Goal: Check status: Check status

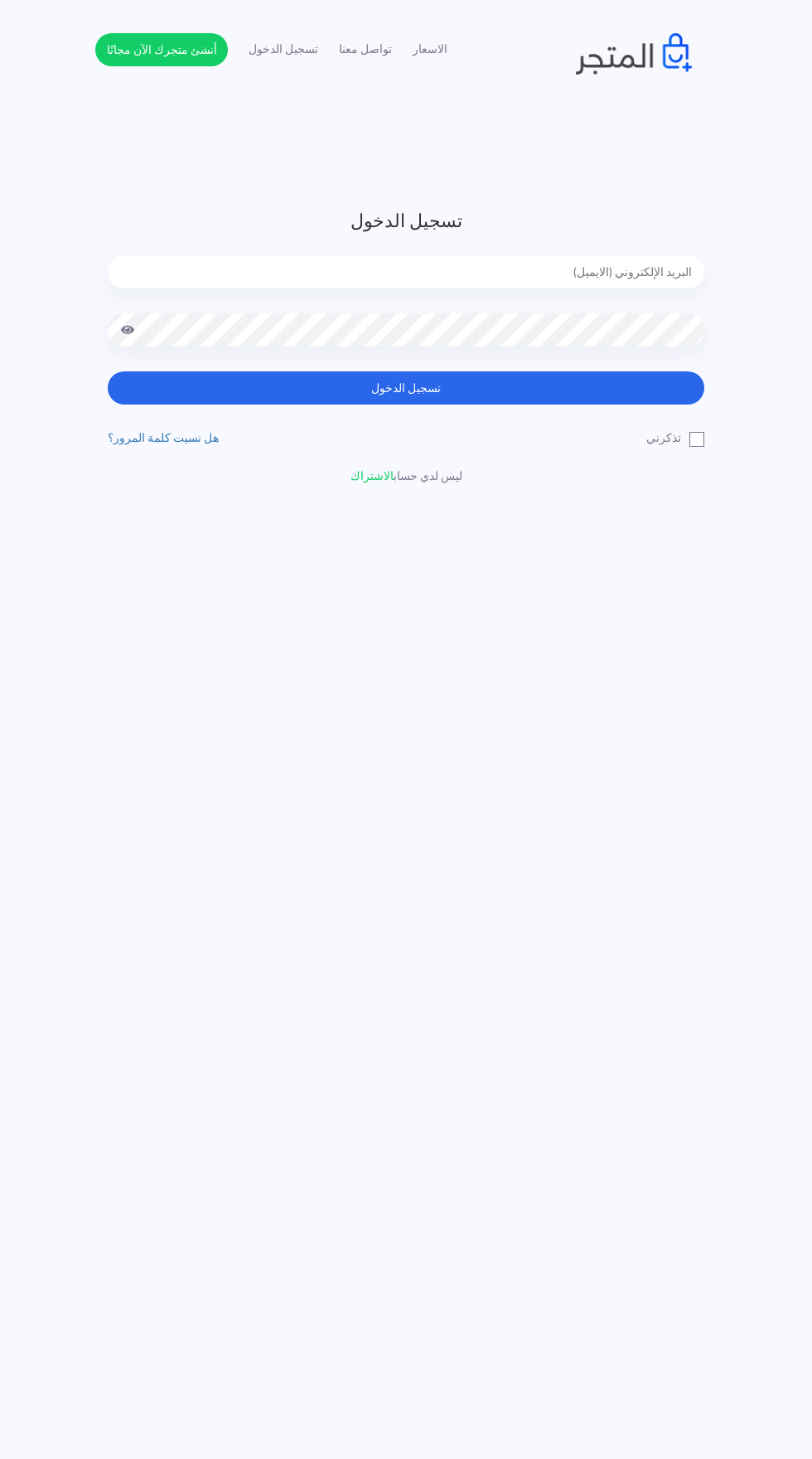
click at [634, 272] on input "email" at bounding box center [406, 272] width 597 height 33
type input "[EMAIL_ADDRESS][DOMAIN_NAME]"
click at [108, 371] on button "تسجيل الدخول" at bounding box center [406, 387] width 597 height 33
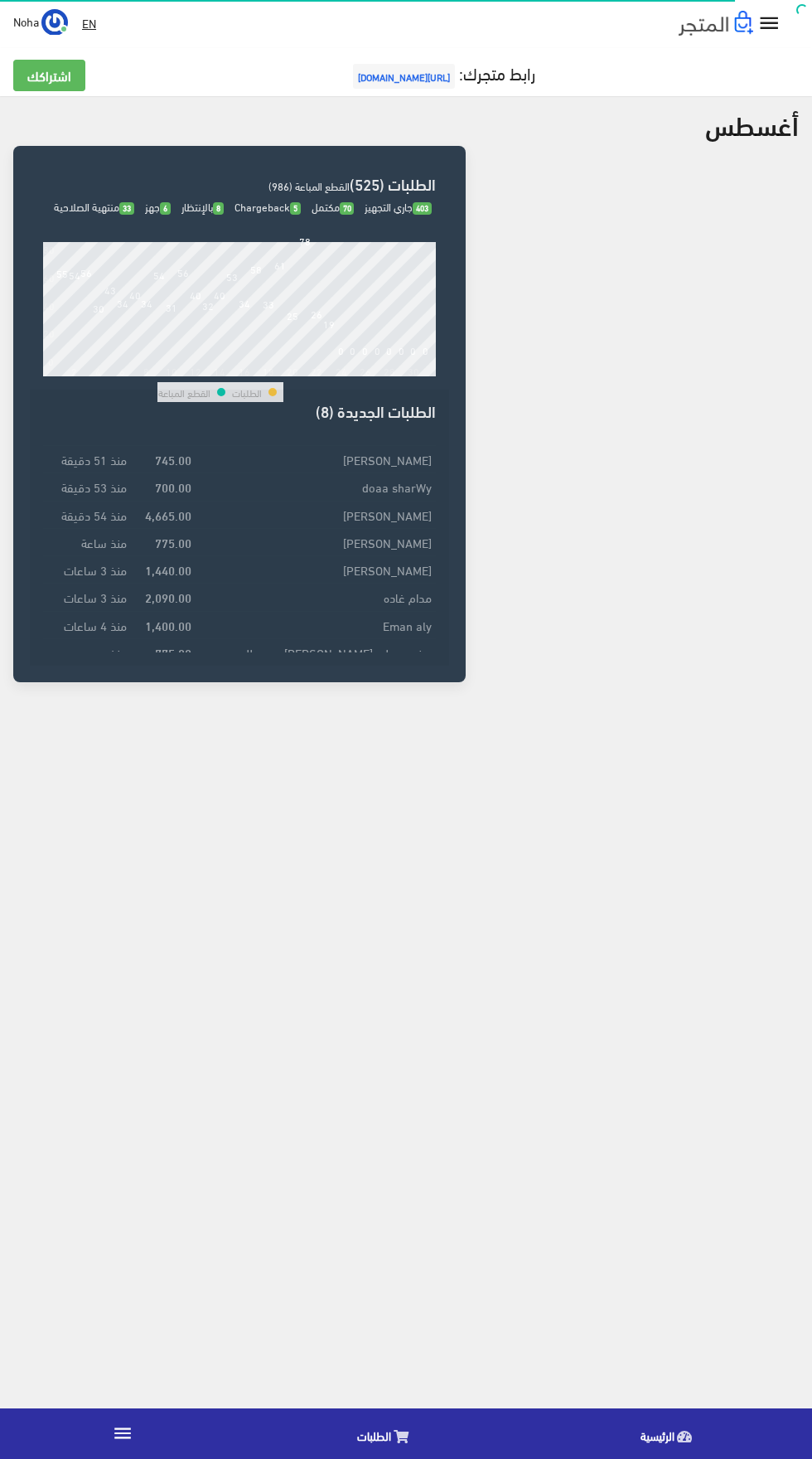
click at [352, 1426] on link "الطلبات" at bounding box center [387, 1434] width 283 height 42
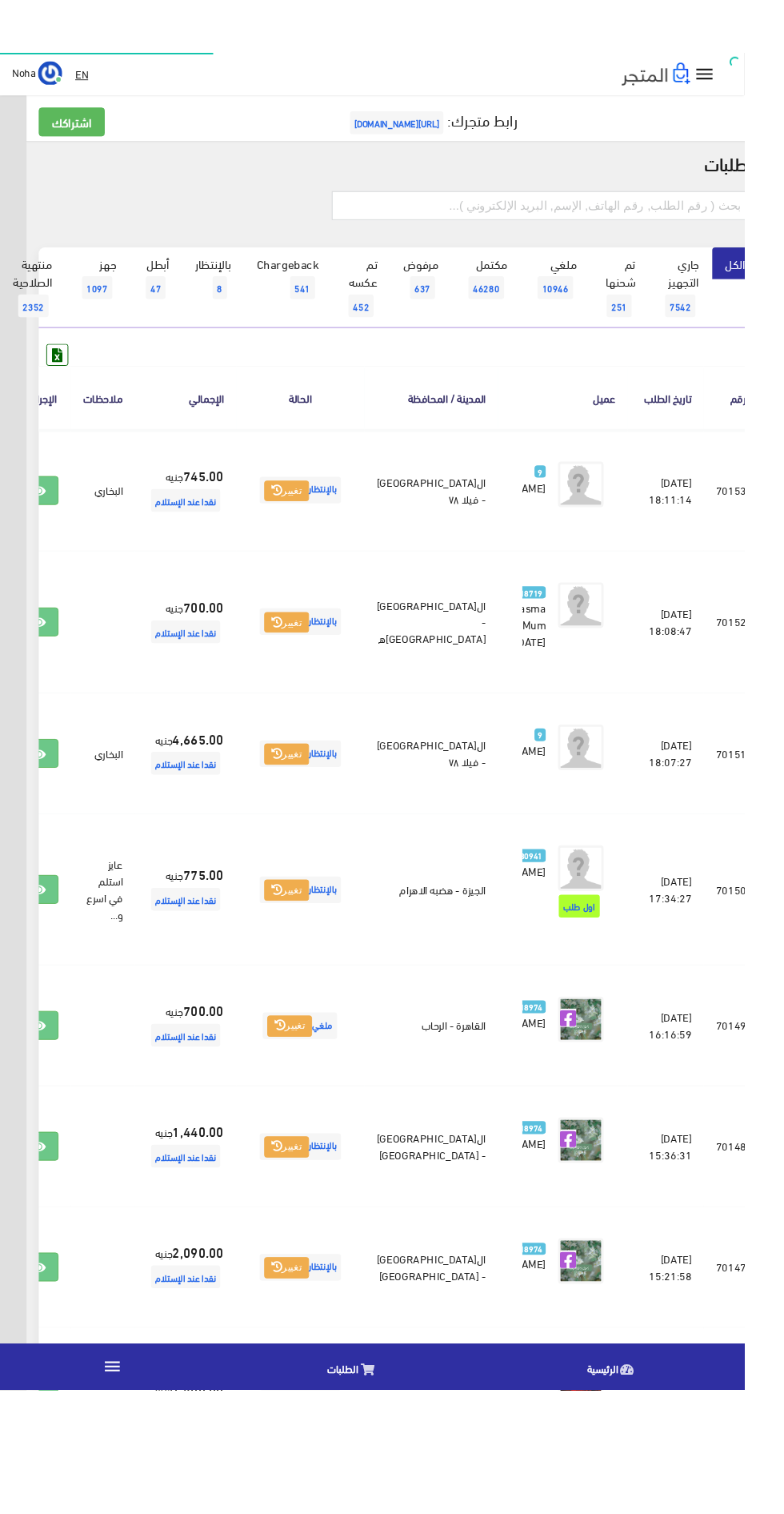
scroll to position [0, -42]
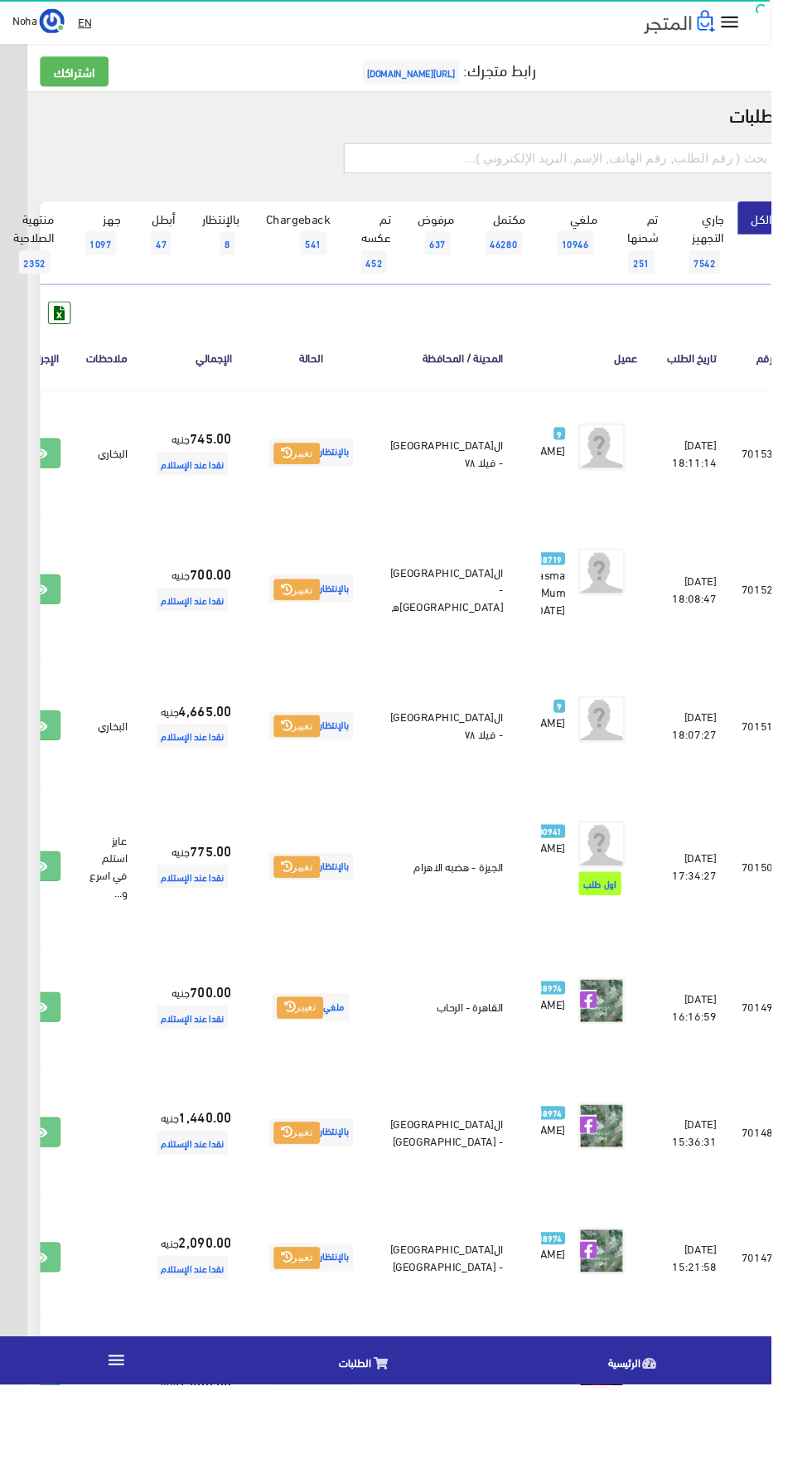
click at [743, 166] on input "text" at bounding box center [591, 166] width 457 height 32
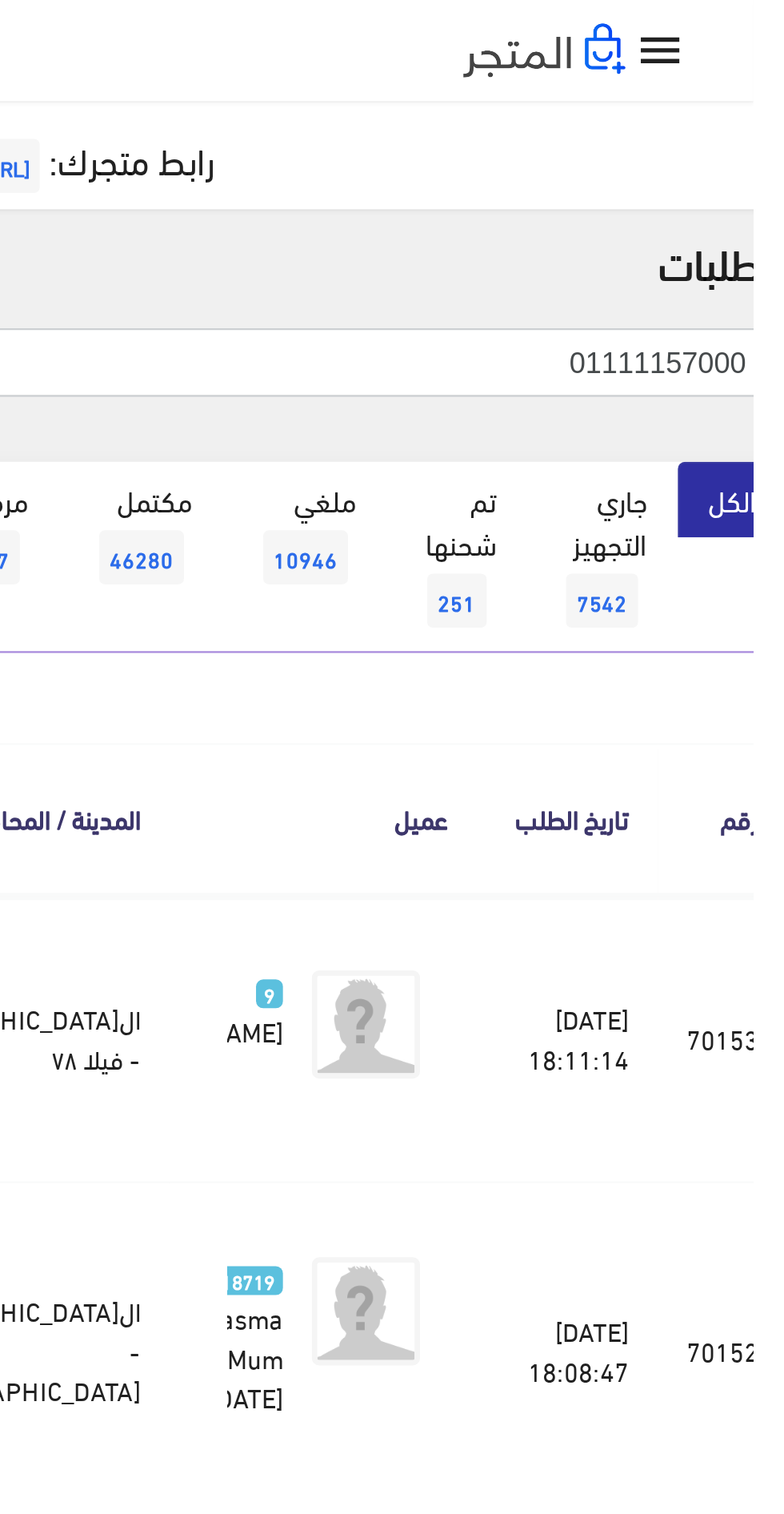
type input "01111157000"
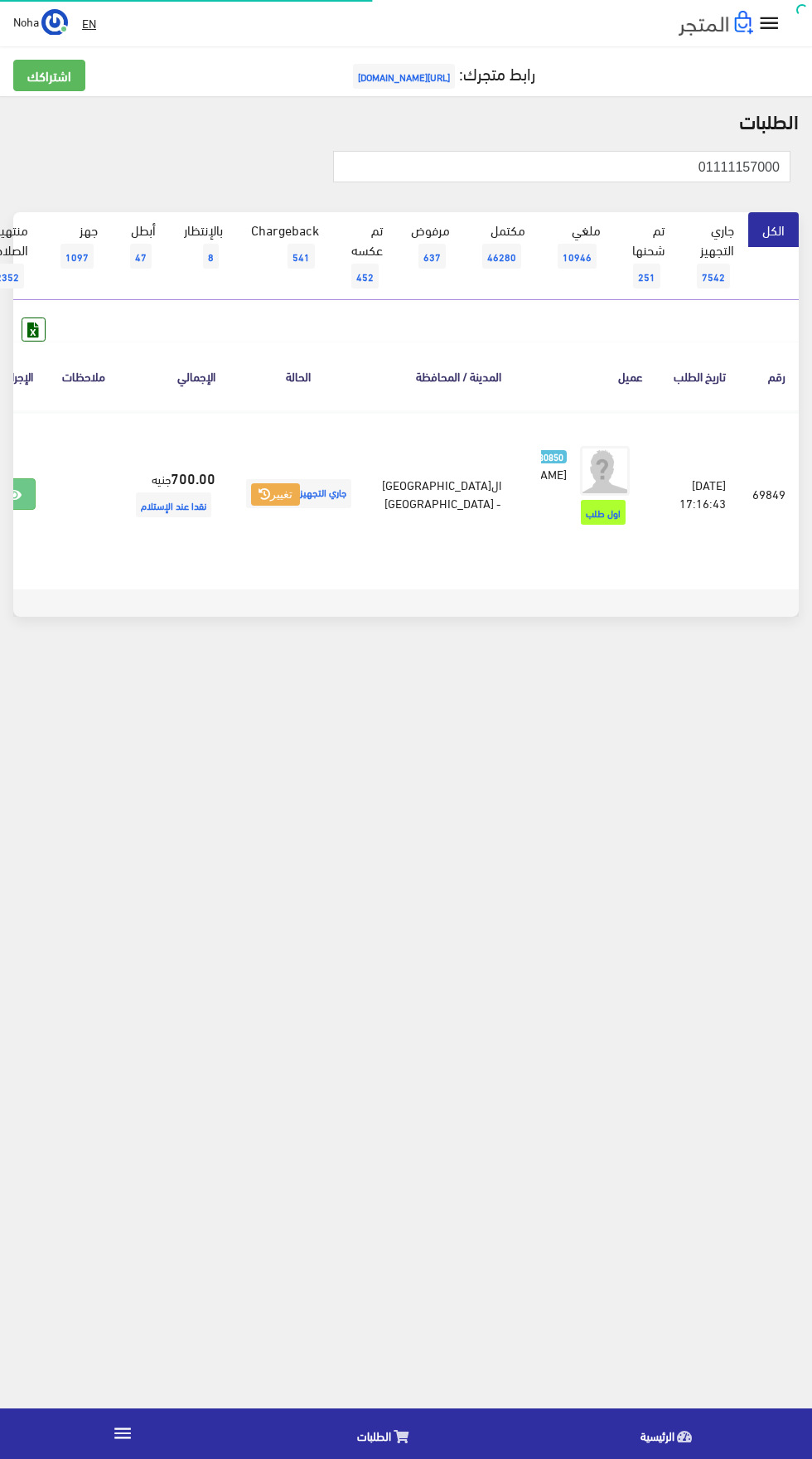
scroll to position [0, -43]
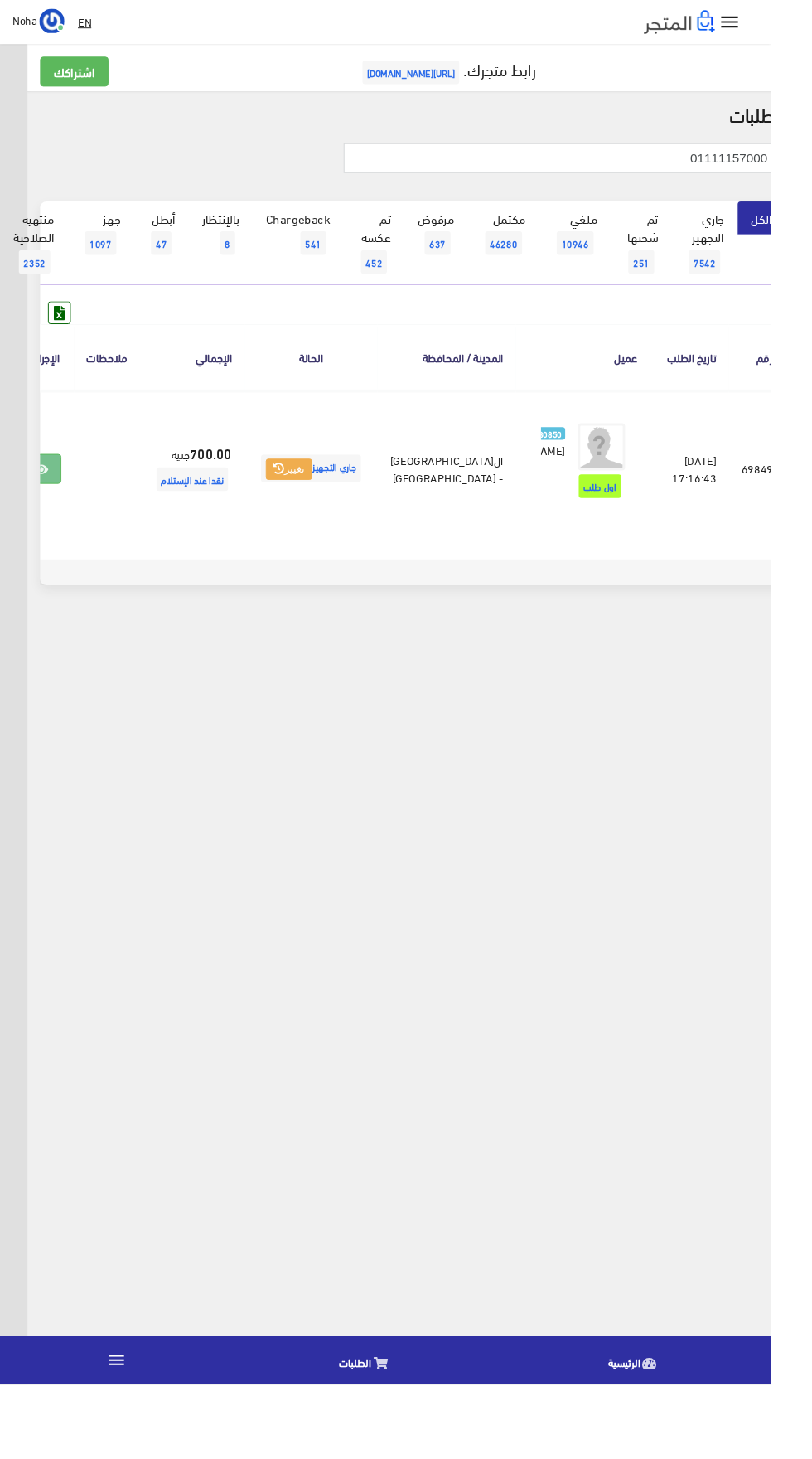
click at [51, 501] on icon at bounding box center [43, 496] width 15 height 13
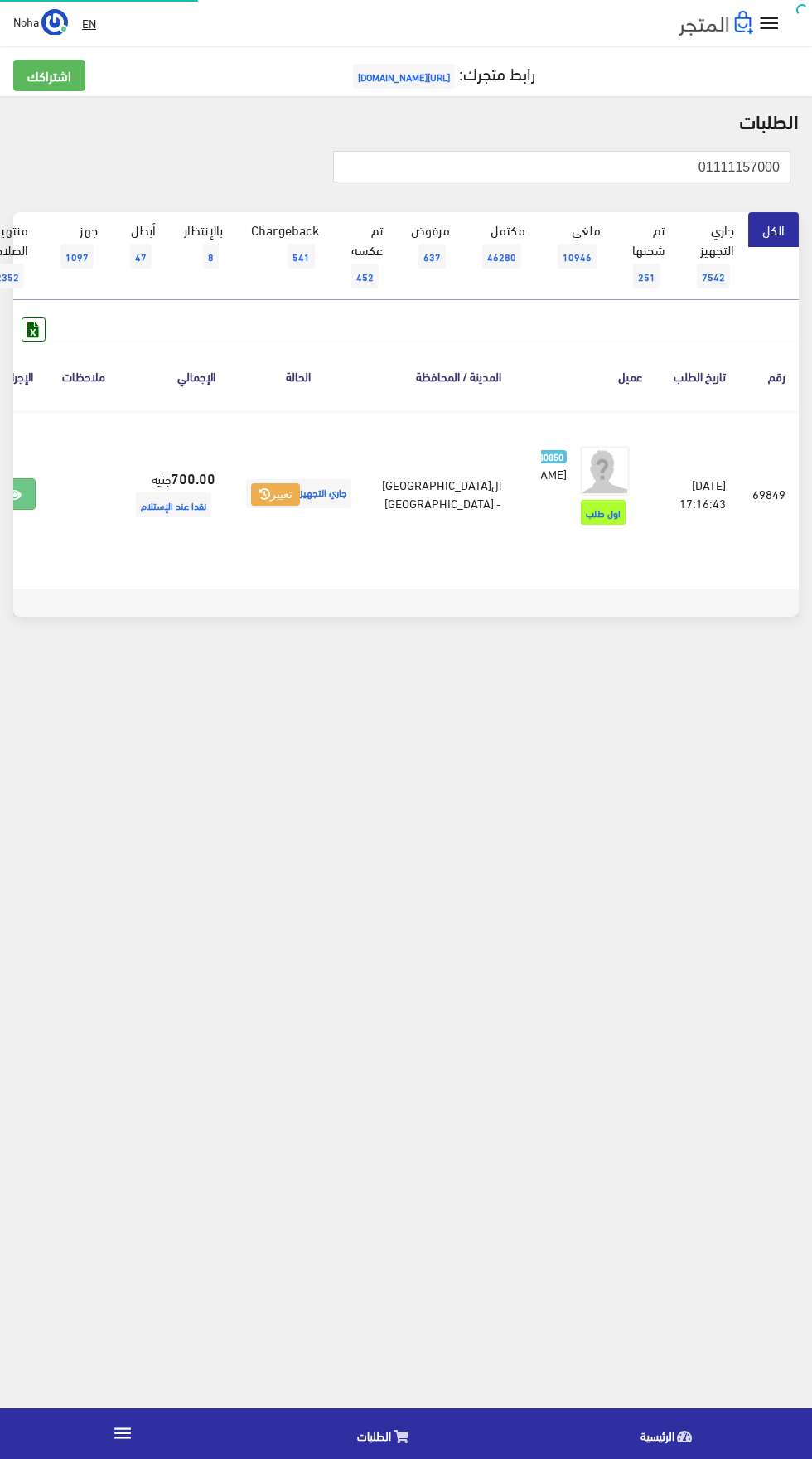
scroll to position [0, -43]
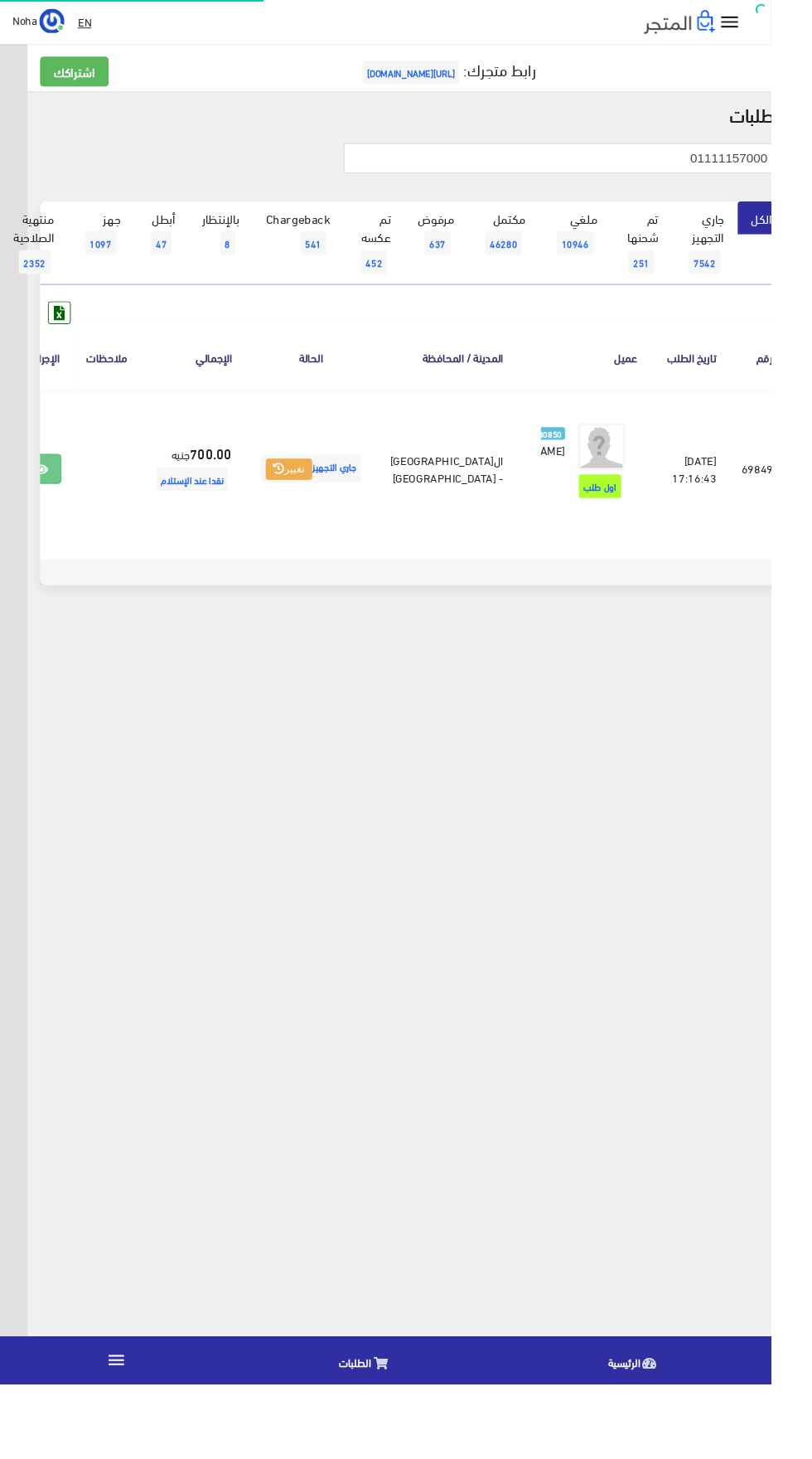
click at [394, 1444] on icon at bounding box center [402, 1437] width 15 height 13
click at [241, 251] on span "8" at bounding box center [240, 256] width 15 height 25
click at [241, 255] on span "8" at bounding box center [240, 256] width 15 height 25
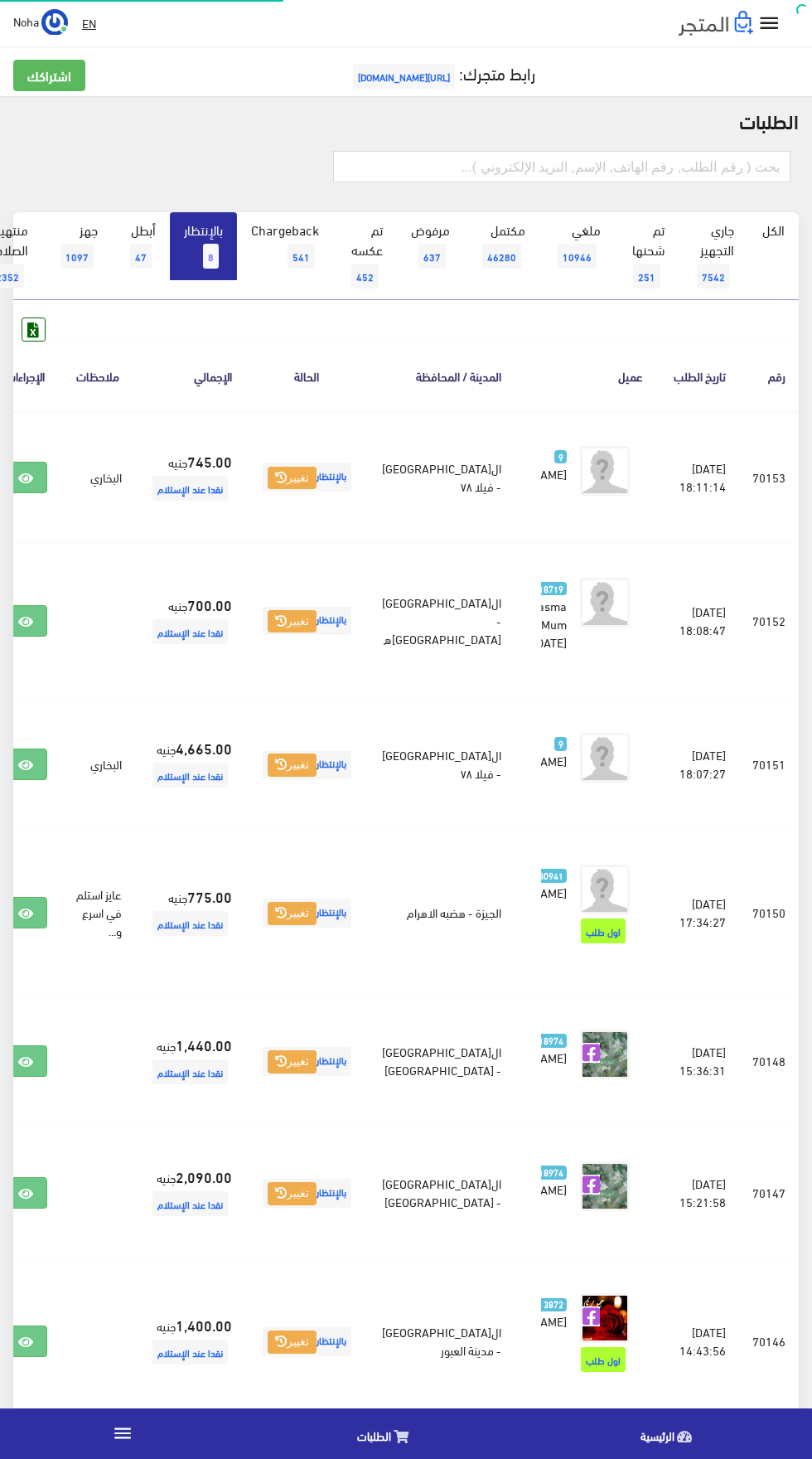
scroll to position [0, -43]
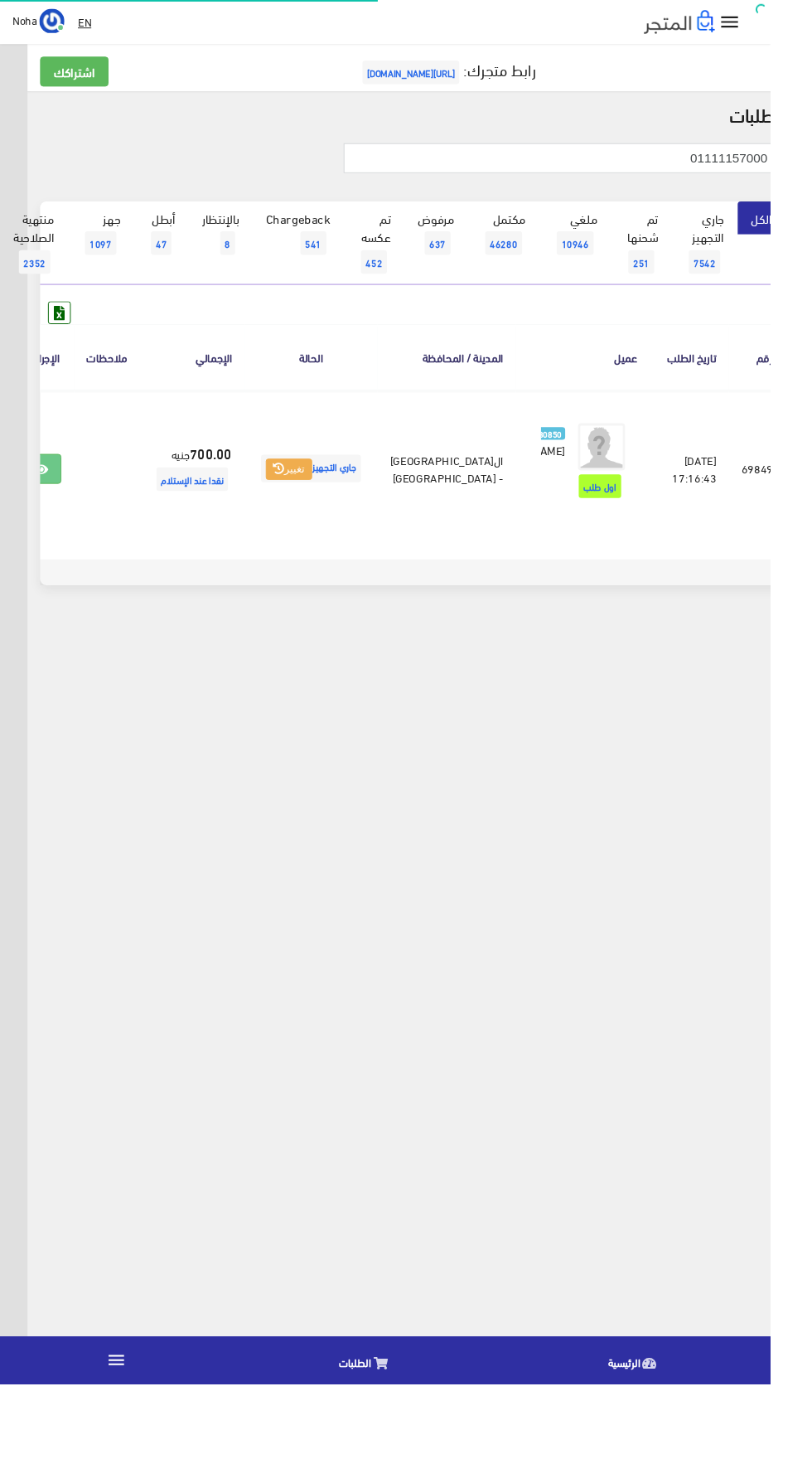
scroll to position [0, -43]
click at [253, 259] on link "بالإنتظار 8" at bounding box center [232, 246] width 67 height 68
click at [254, 253] on link "بالإنتظار 8" at bounding box center [232, 246] width 67 height 68
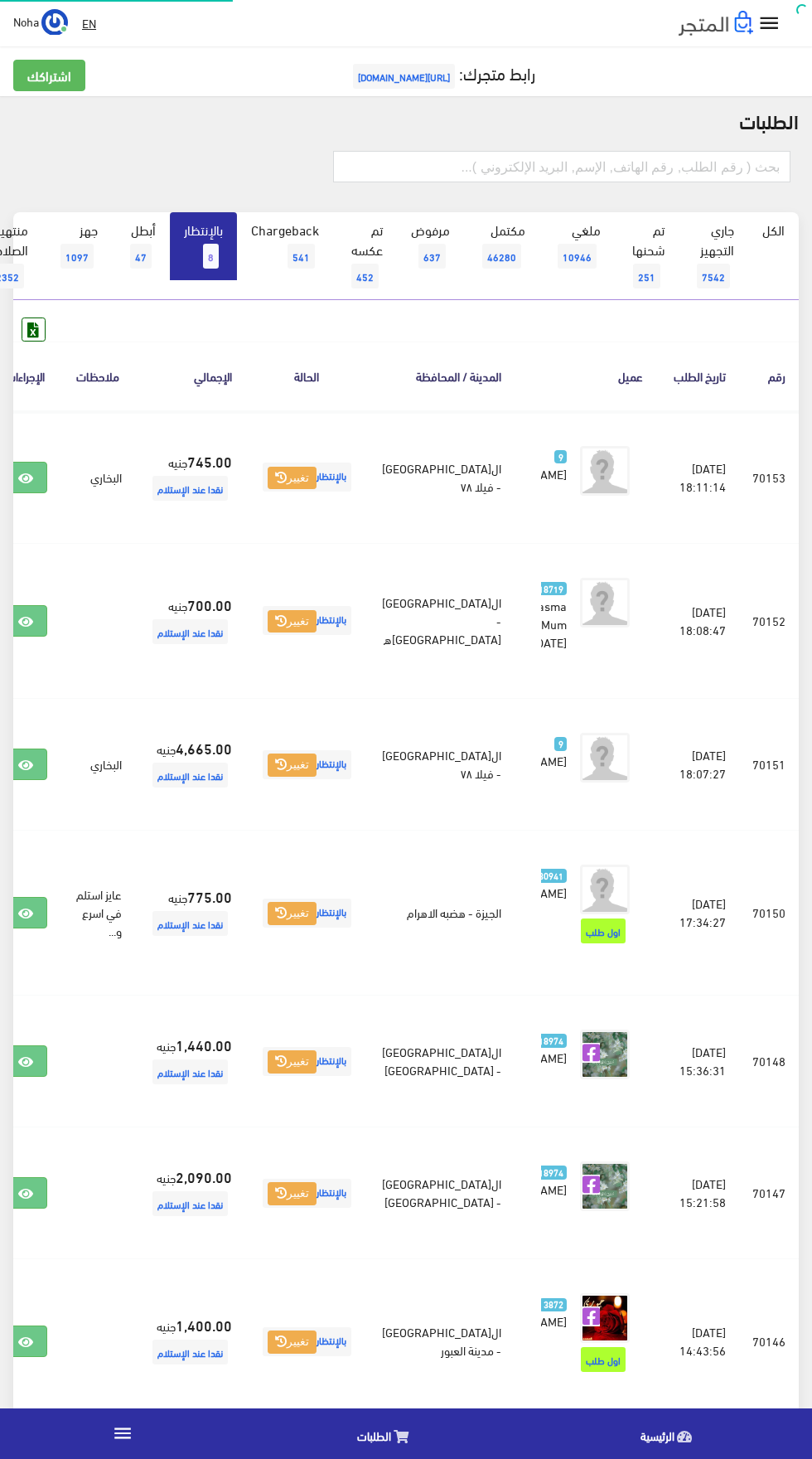
scroll to position [0, -43]
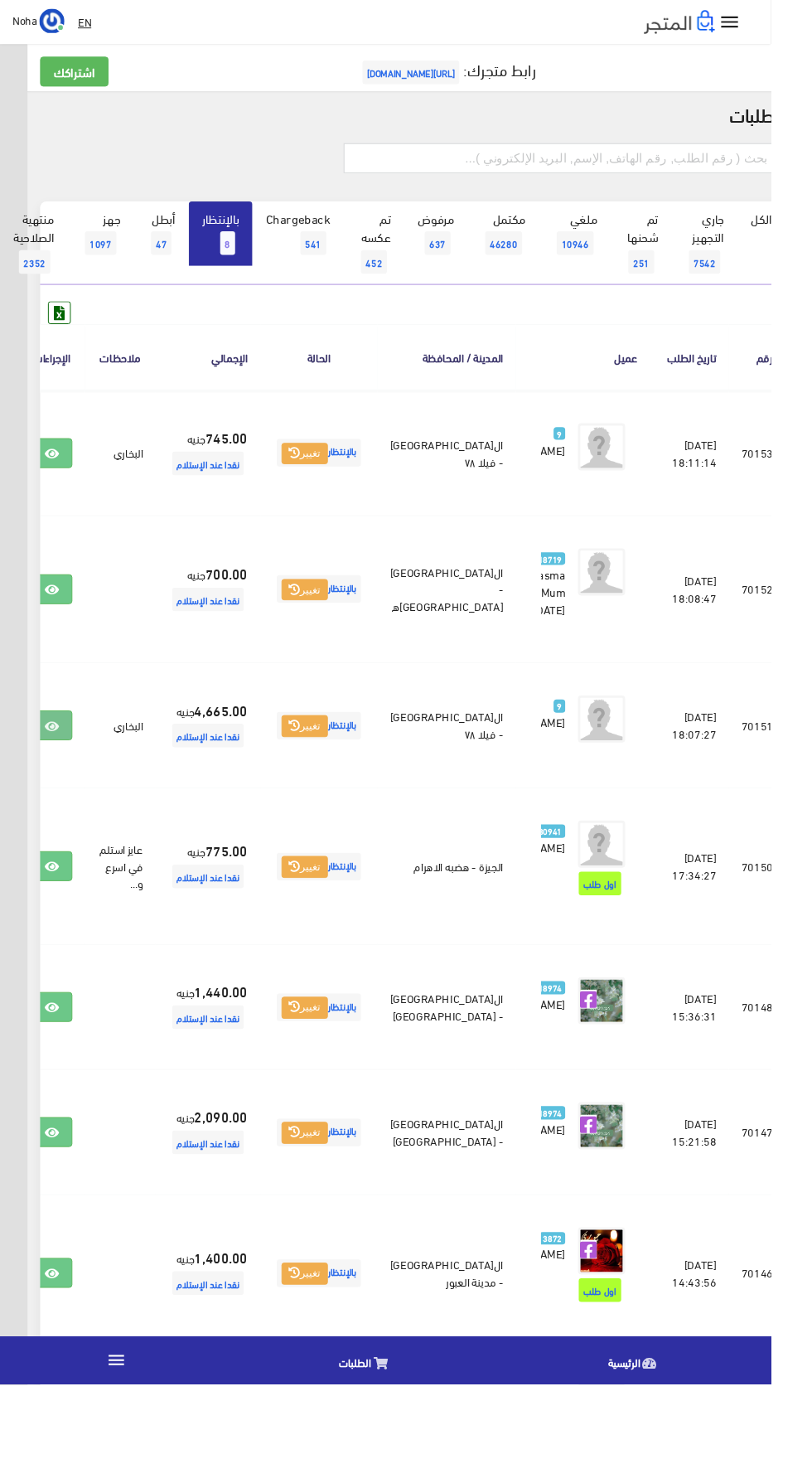
click at [77, 781] on link at bounding box center [55, 764] width 43 height 32
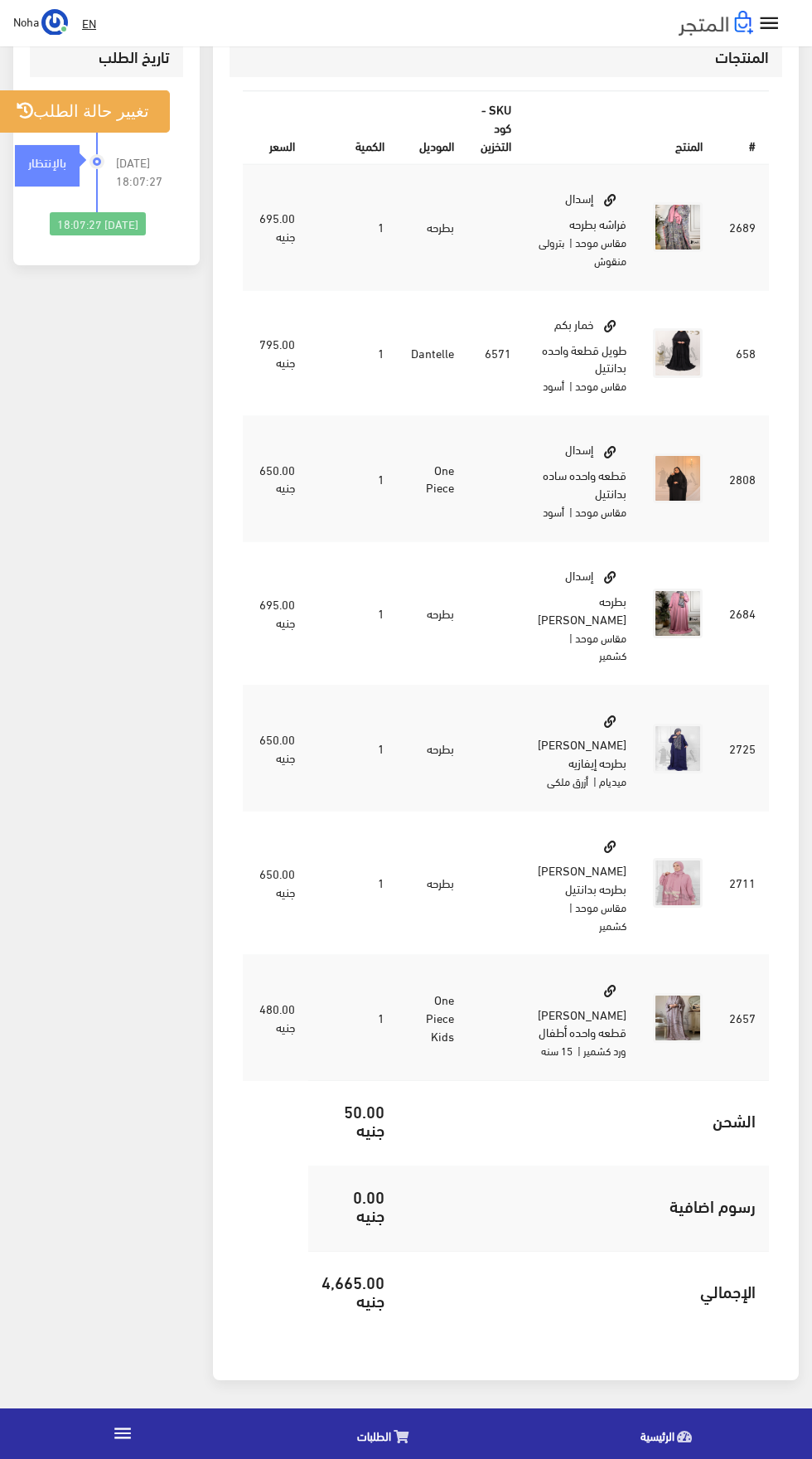
scroll to position [785, 0]
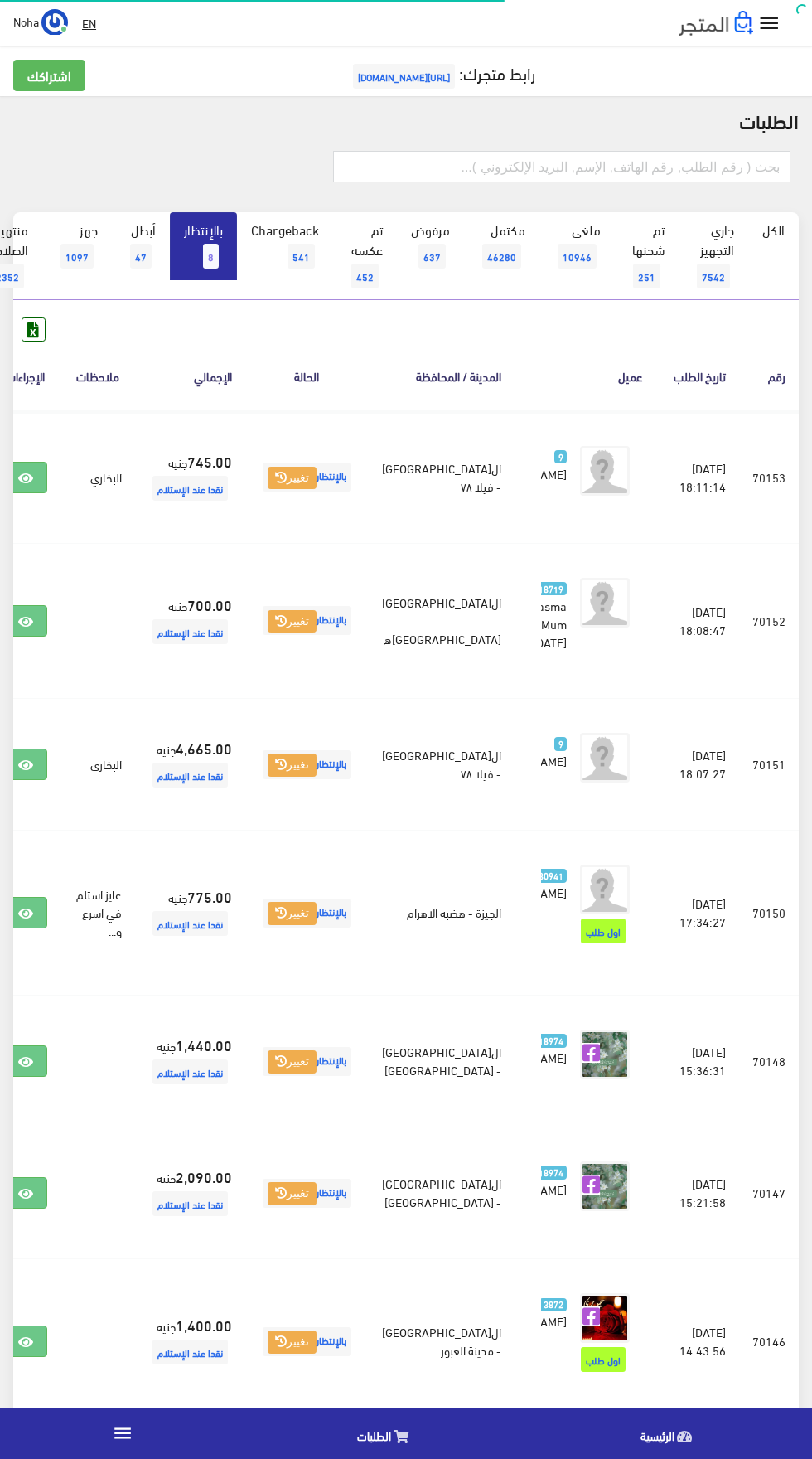
scroll to position [0, -43]
